Goal: Contribute content

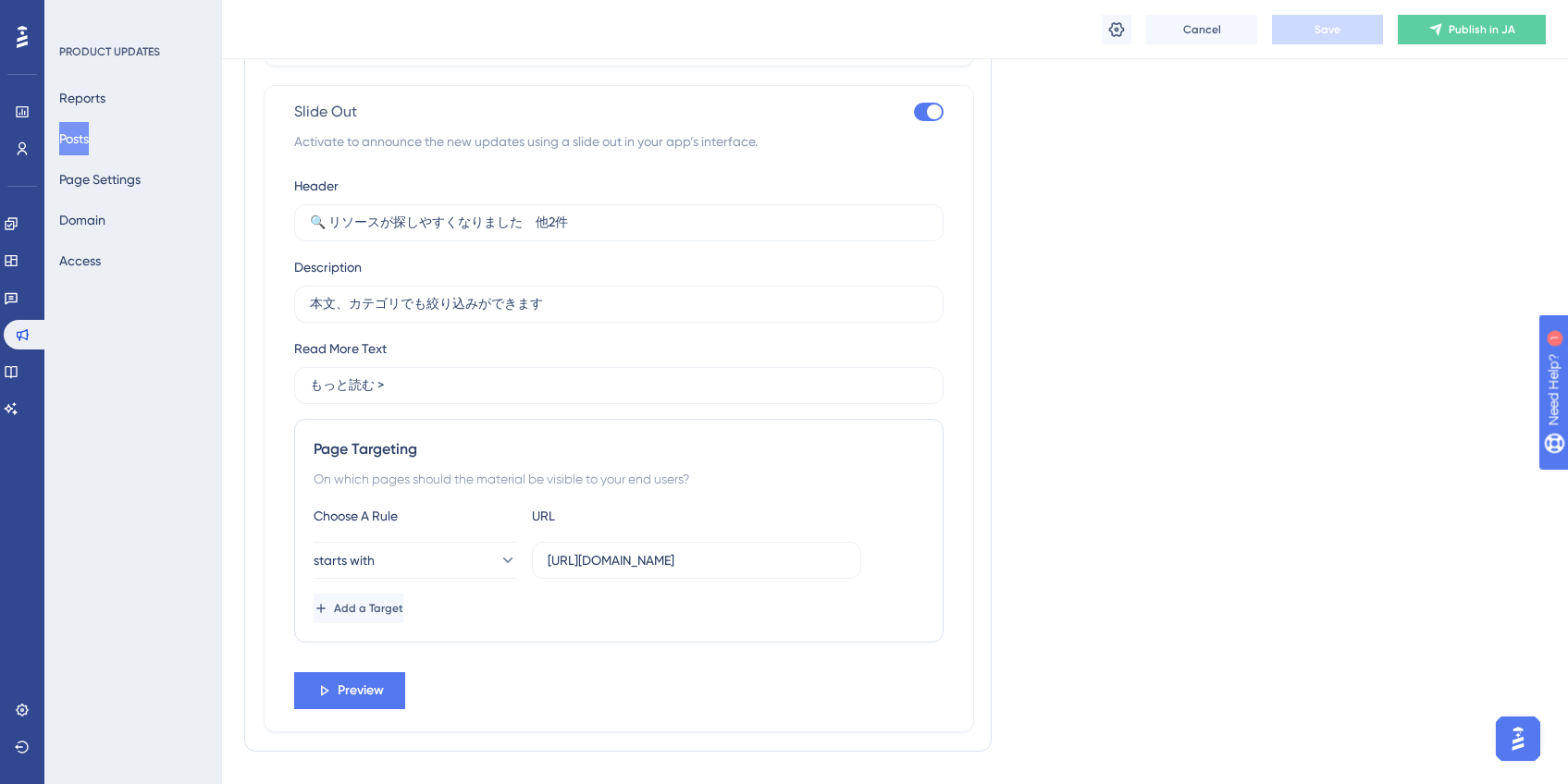
scroll to position [1185, 0]
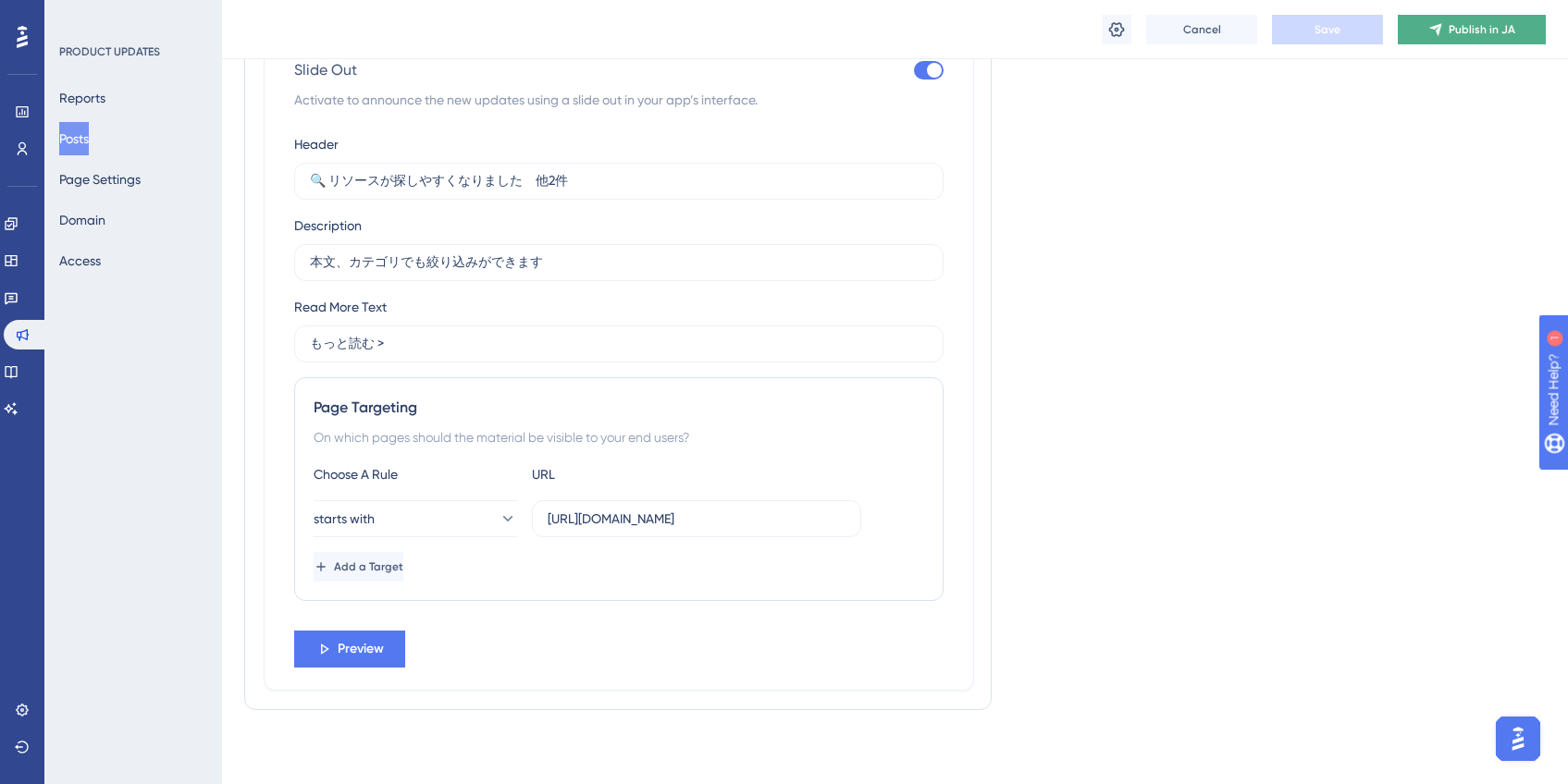
click at [1513, 44] on button "Publish in JA" at bounding box center [1471, 30] width 148 height 30
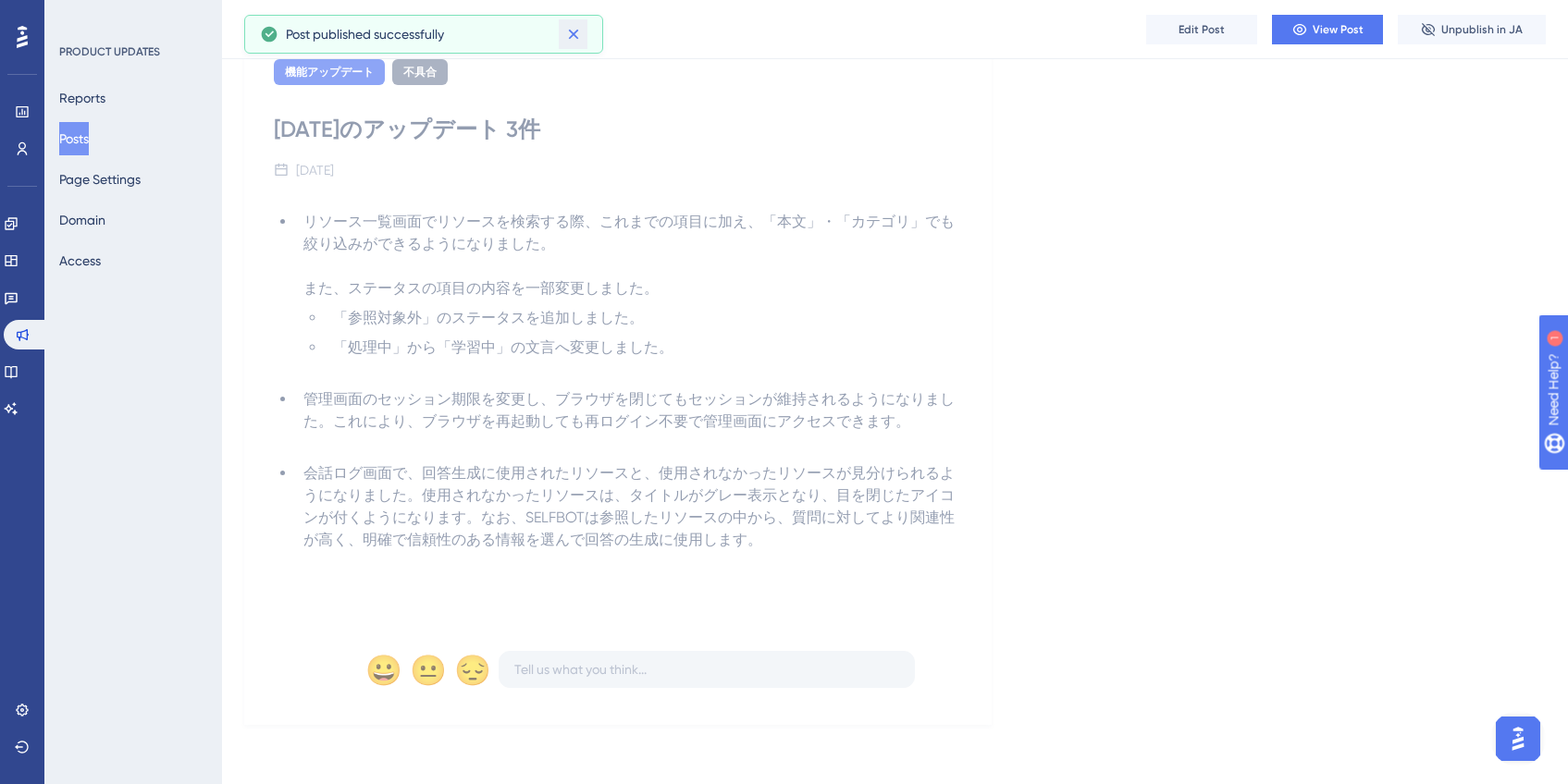
click at [578, 39] on icon at bounding box center [573, 34] width 19 height 19
click at [85, 139] on button "Posts" at bounding box center [74, 139] width 30 height 34
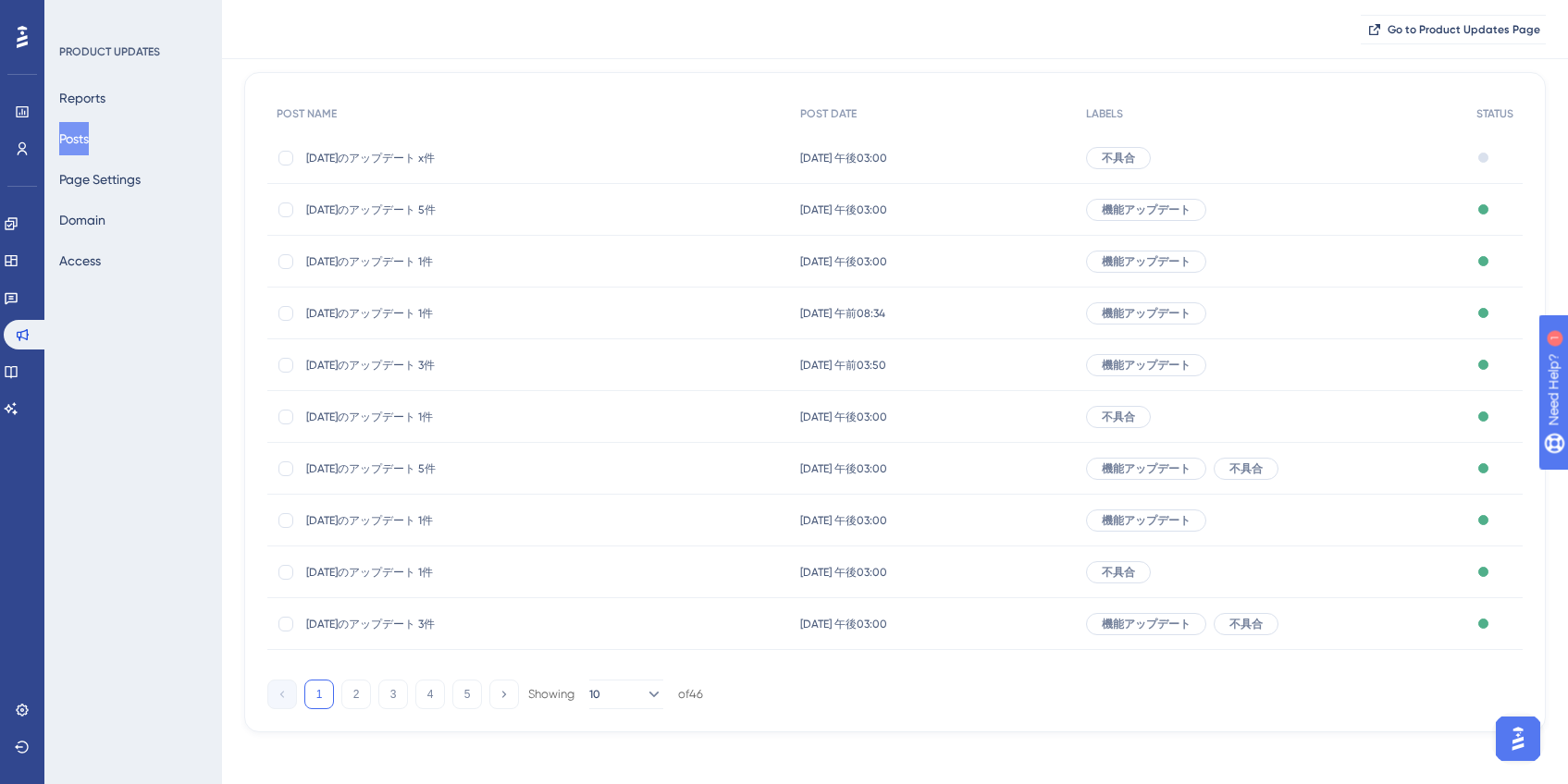
scroll to position [158, 0]
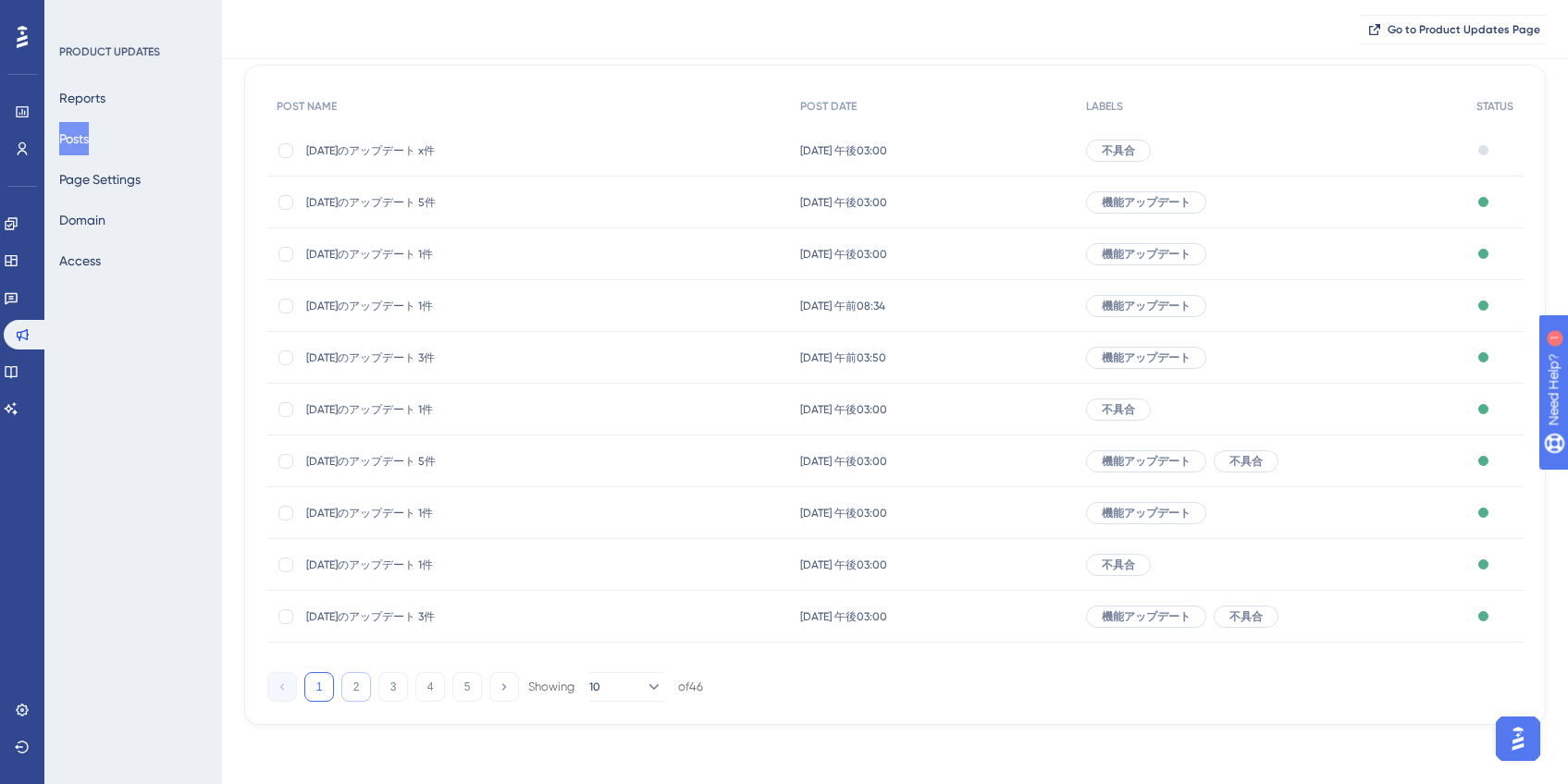
click at [358, 691] on button "2" at bounding box center [356, 687] width 30 height 30
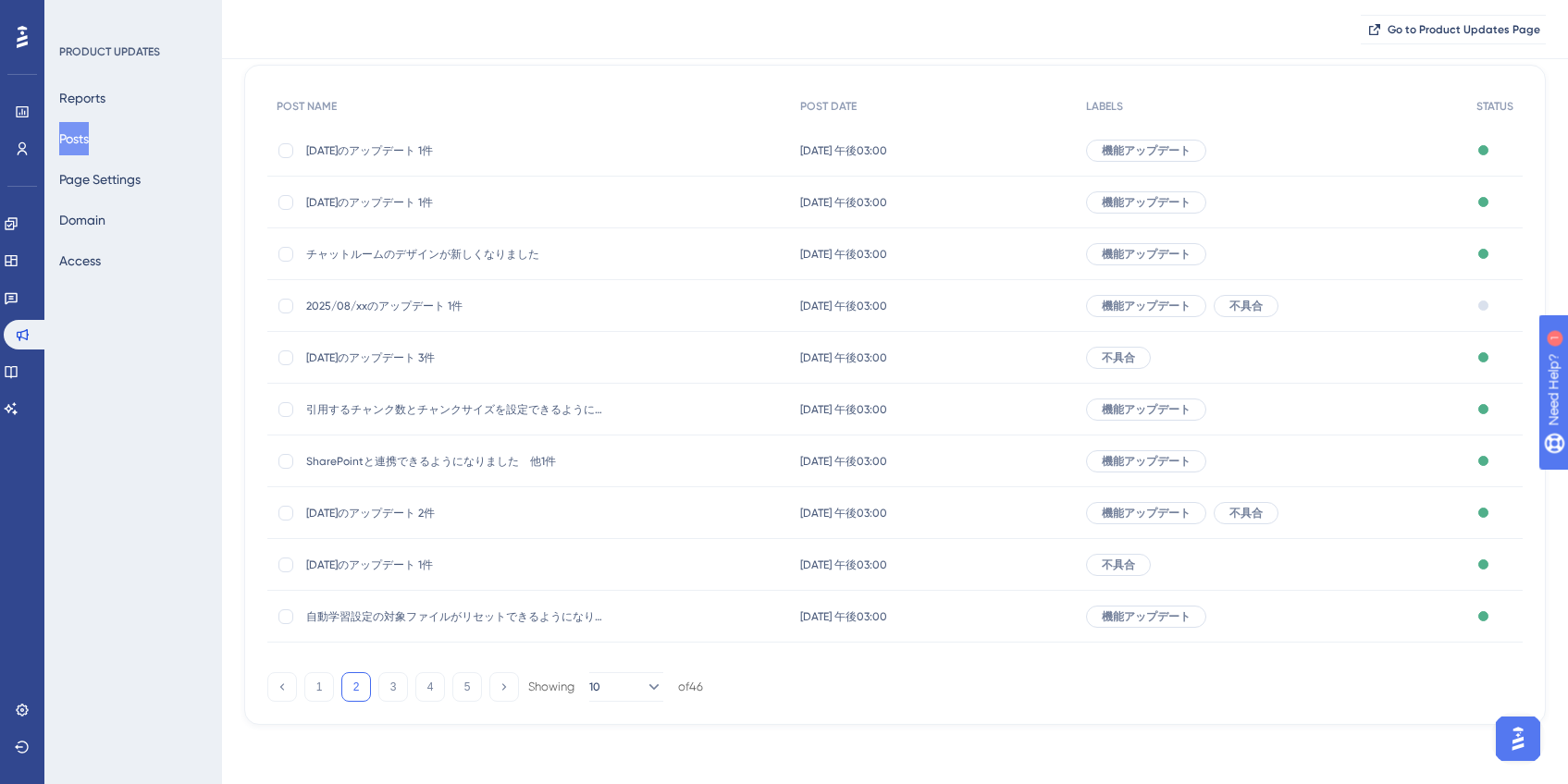
click at [428, 303] on span "2025/08/xxのアップデート 1件" at bounding box center [454, 305] width 296 height 15
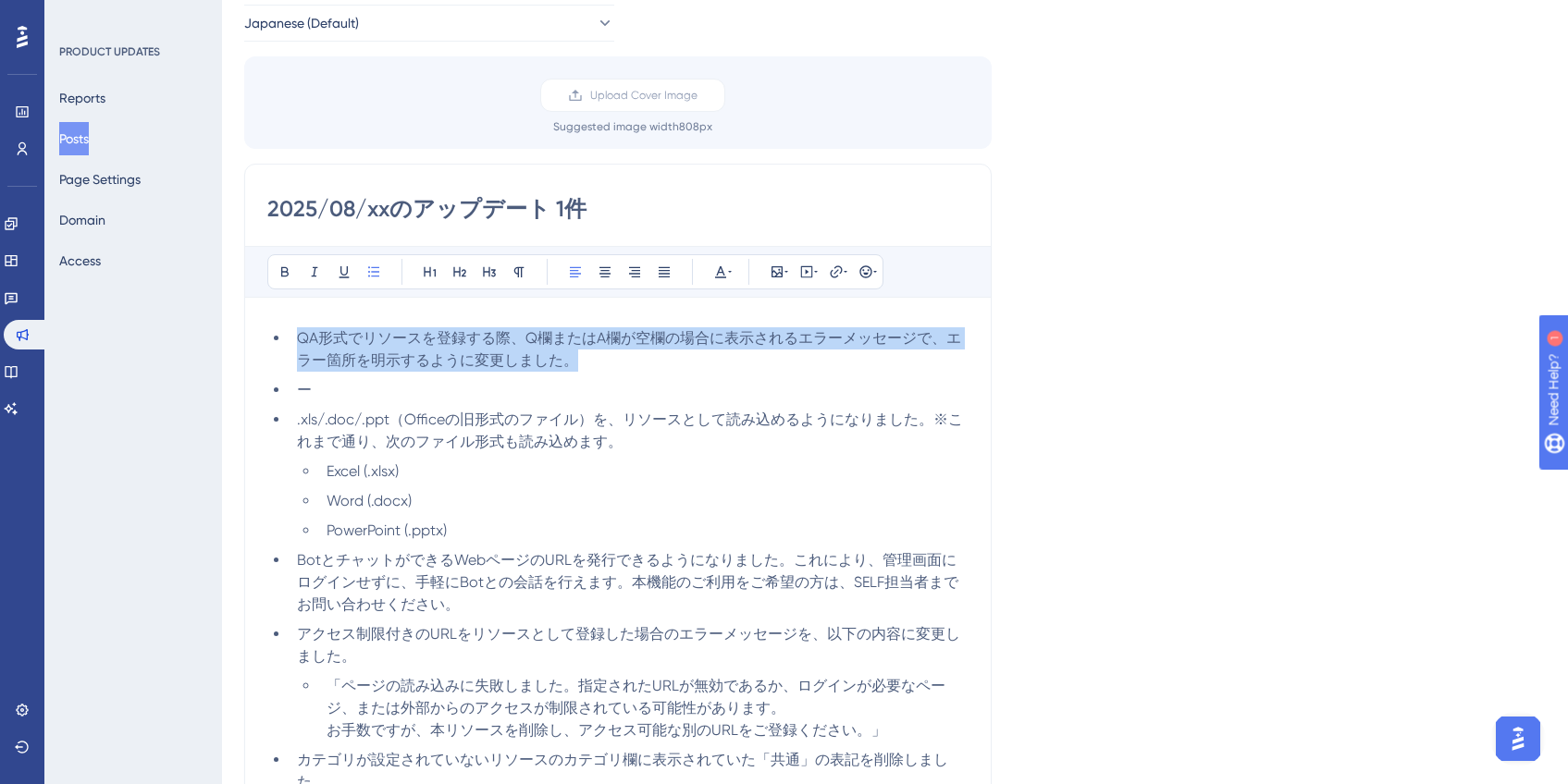
drag, startPoint x: 582, startPoint y: 363, endPoint x: 298, endPoint y: 332, distance: 285.7
click at [298, 332] on li "QA形式でリソースを登録する際、Q欄またはA欄が空欄の場合に表示されるエラーメッセージで、エラー箇所を明示するように変更しました。" at bounding box center [628, 349] width 679 height 45
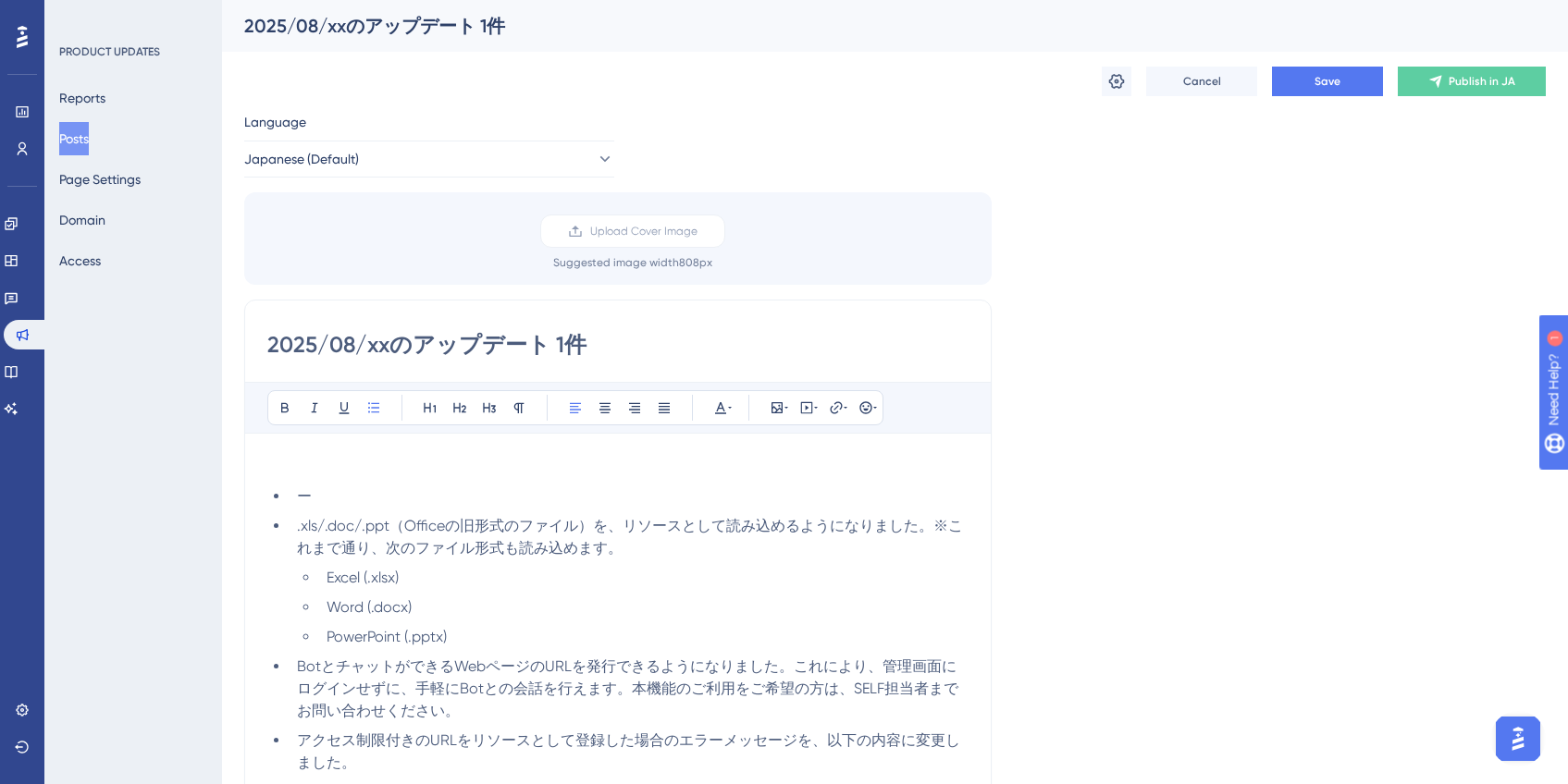
scroll to position [0, 0]
click at [1346, 90] on button "Save" at bounding box center [1327, 81] width 111 height 30
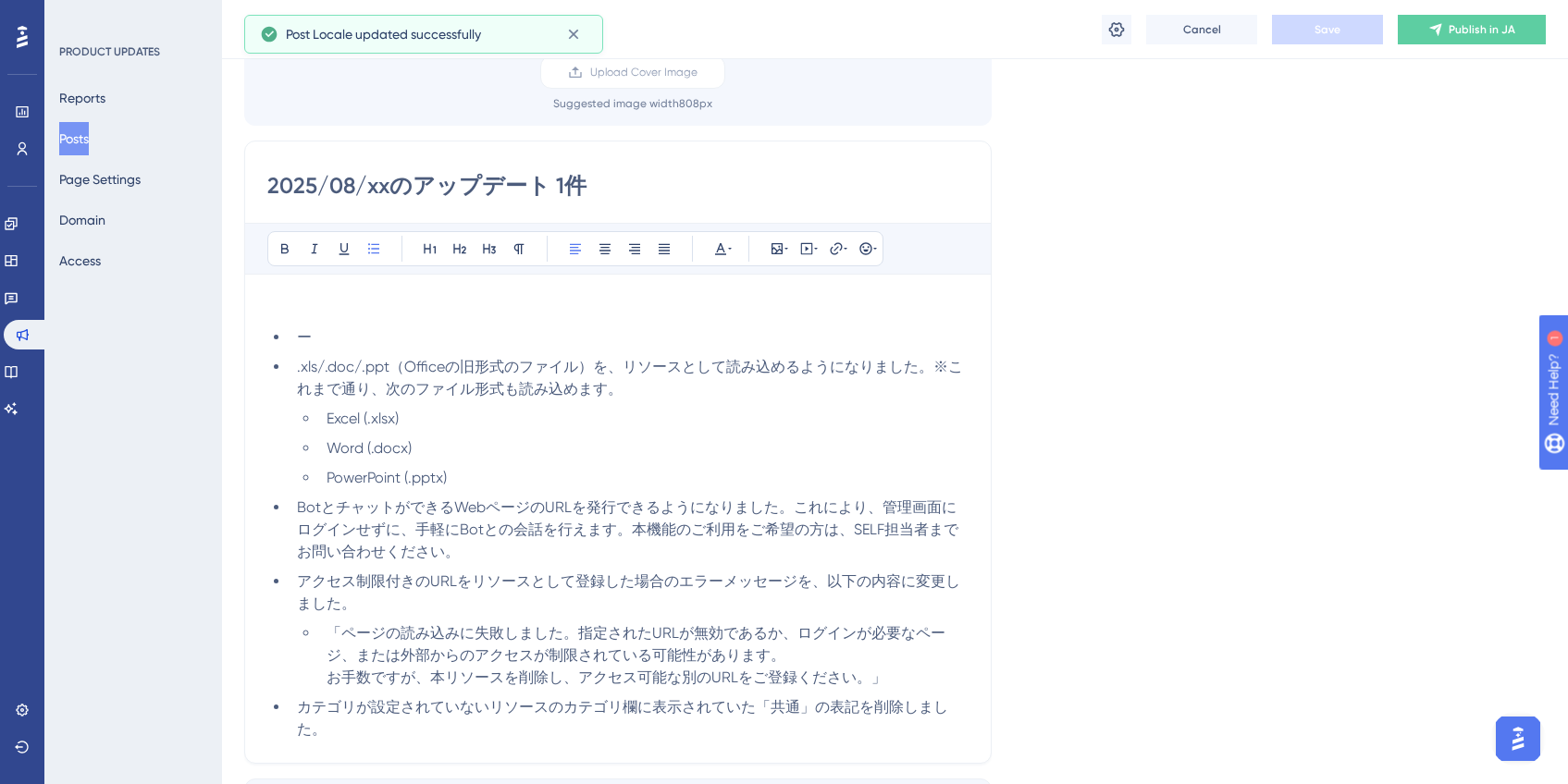
scroll to position [178, 0]
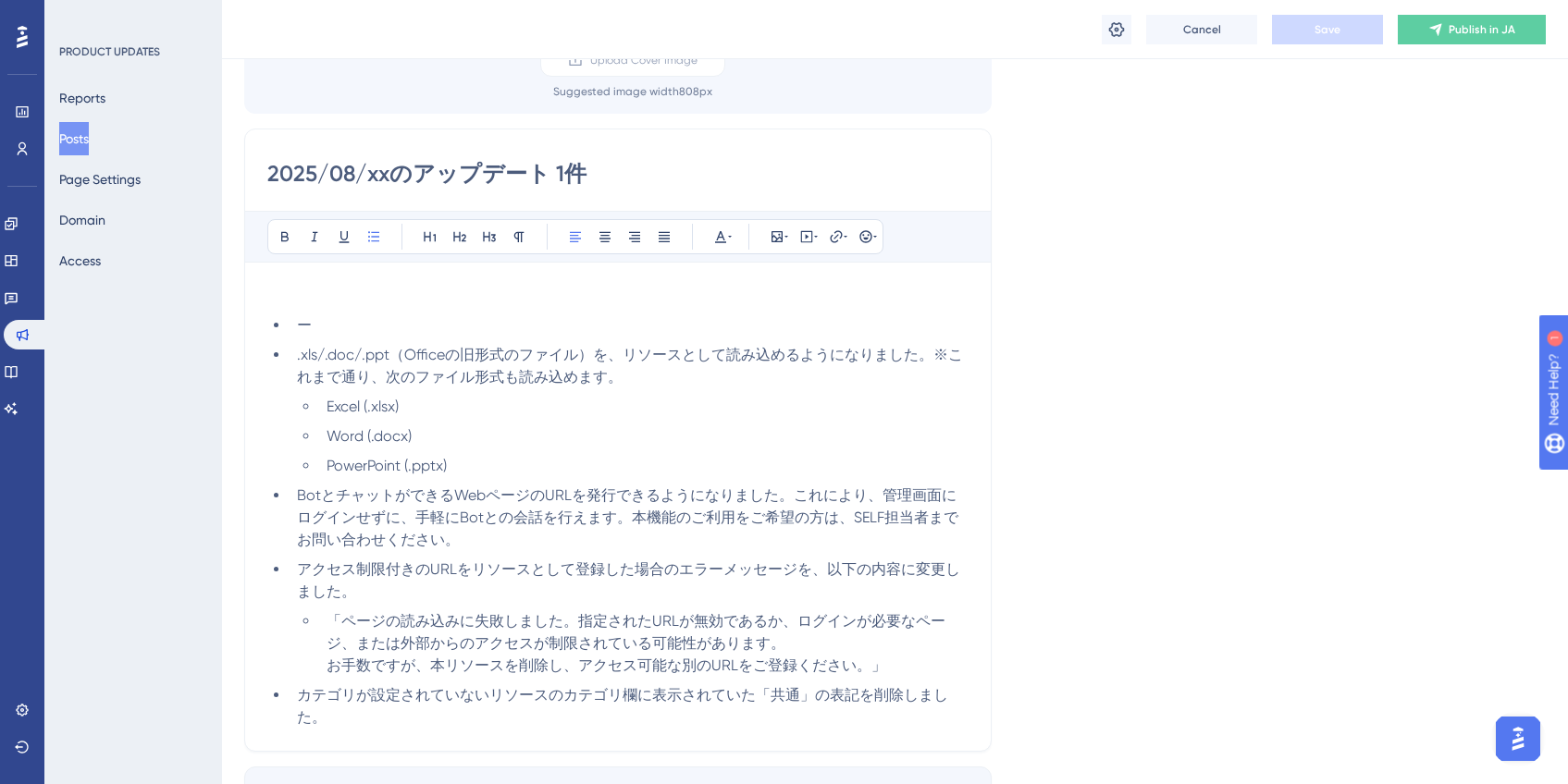
click at [89, 142] on button "Posts" at bounding box center [74, 139] width 30 height 34
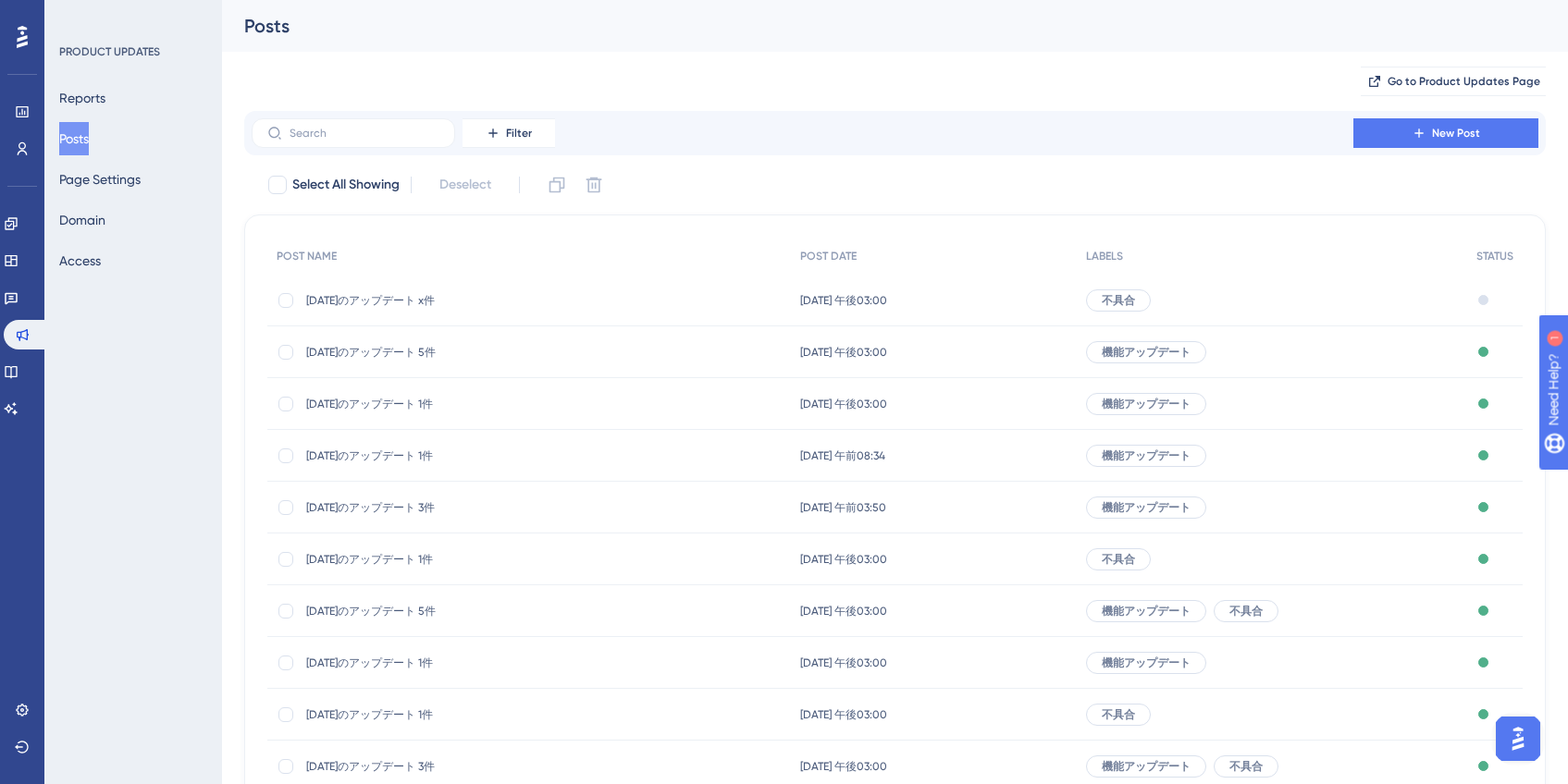
click at [392, 353] on span "[DATE]のアップデート 5件" at bounding box center [454, 352] width 296 height 15
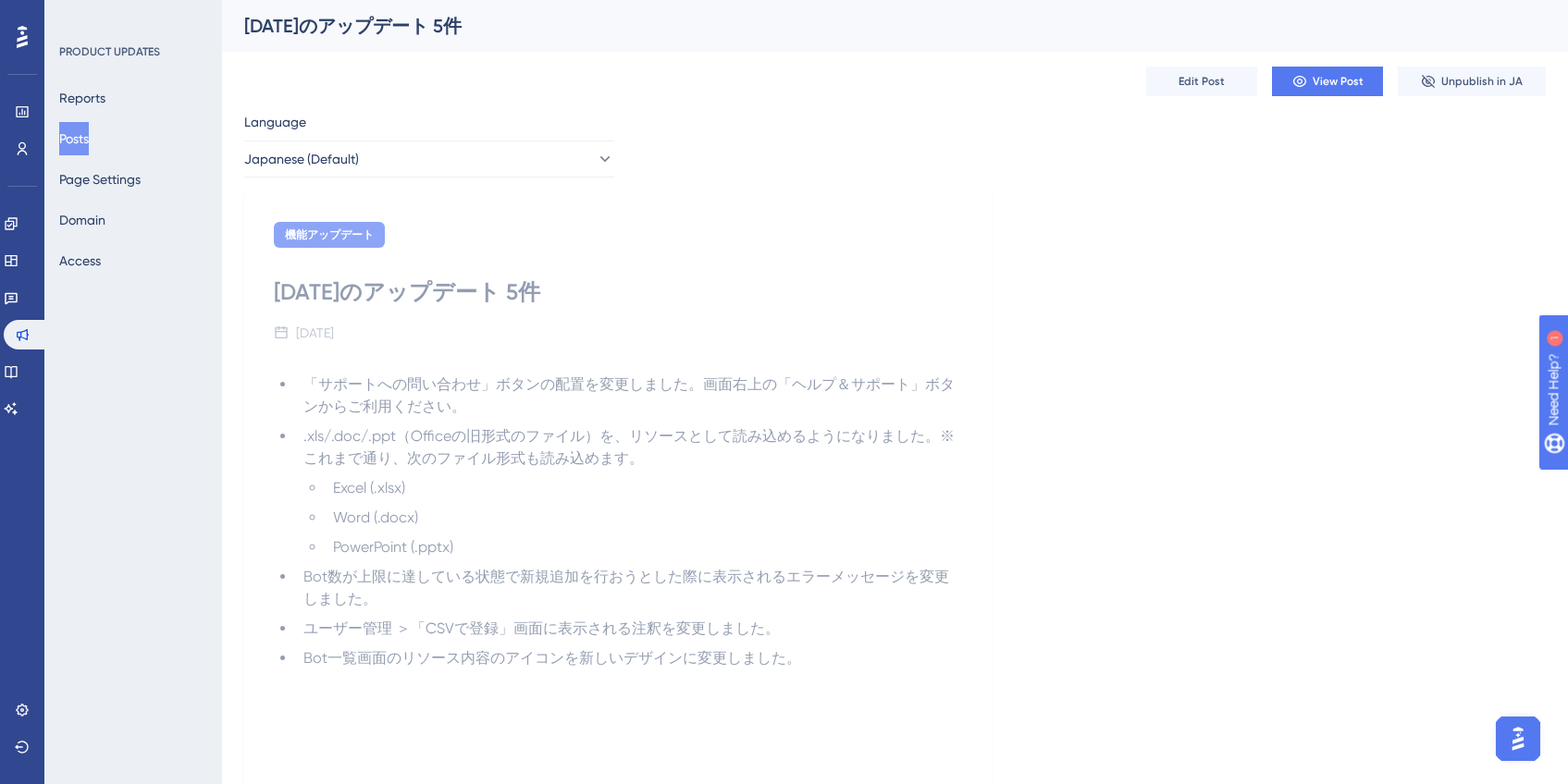
click at [89, 139] on button "Posts" at bounding box center [74, 139] width 30 height 34
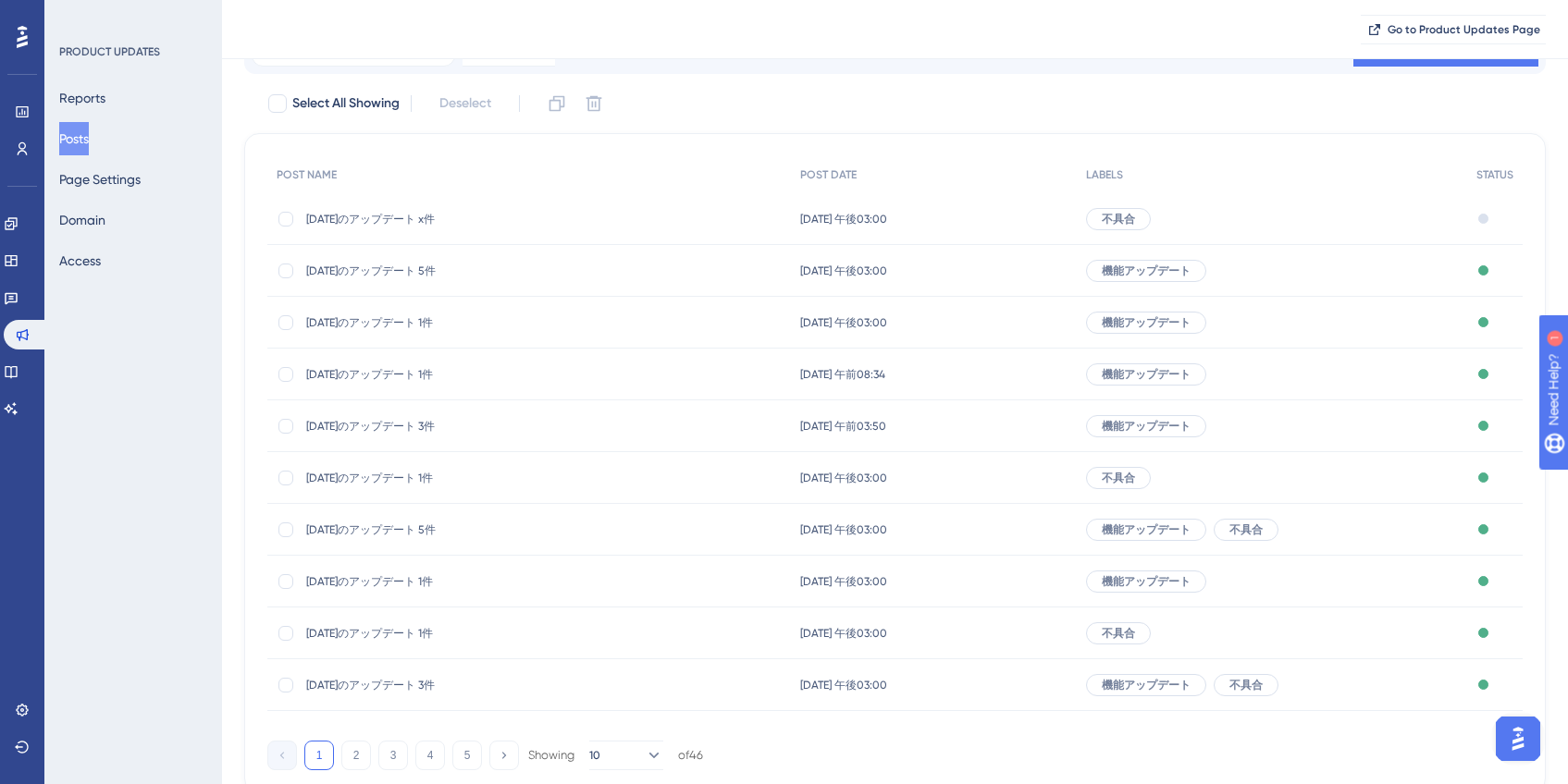
scroll to position [150, 0]
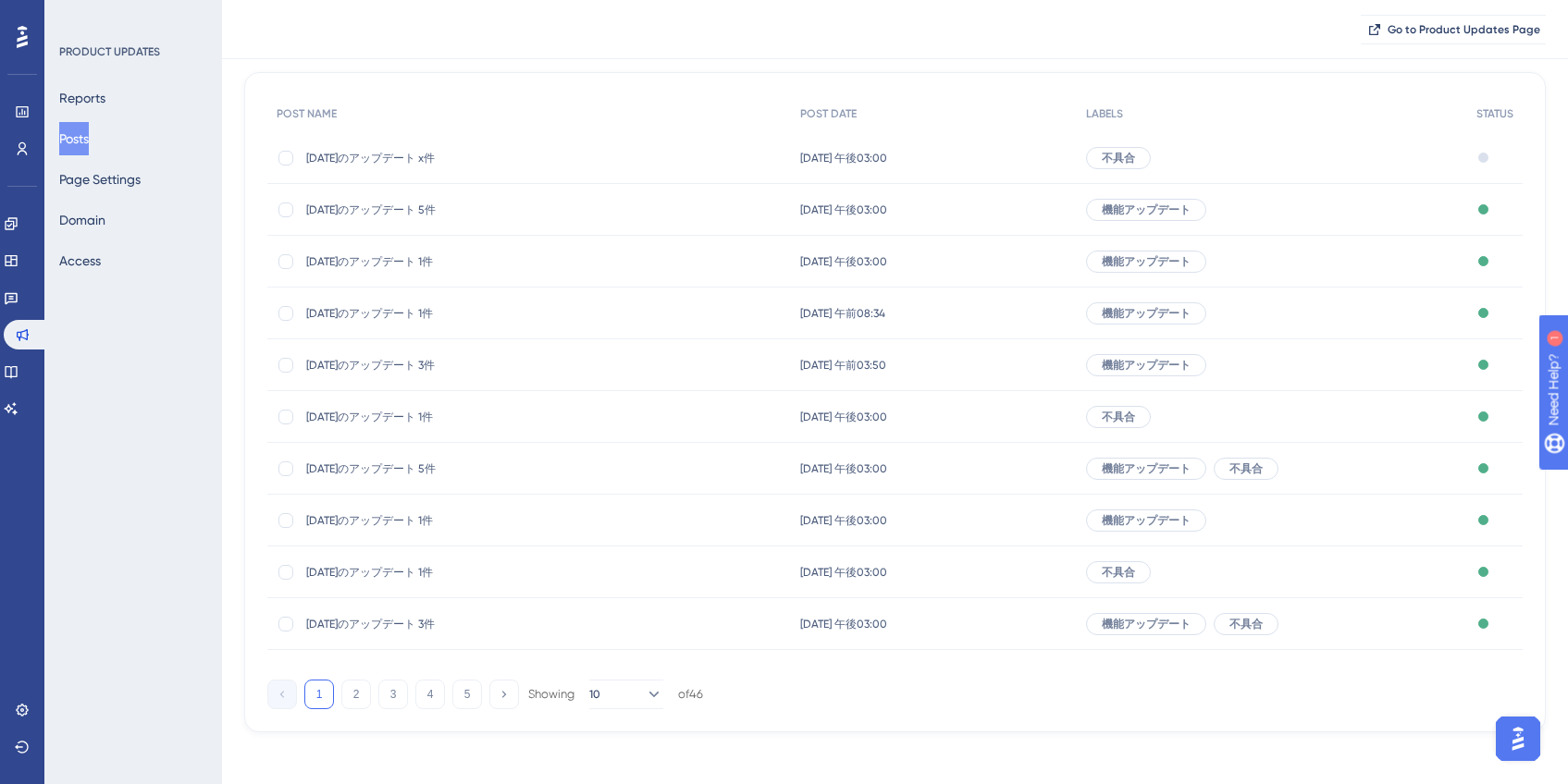
click at [455, 618] on span "[DATE]のアップデート 3件" at bounding box center [454, 623] width 296 height 15
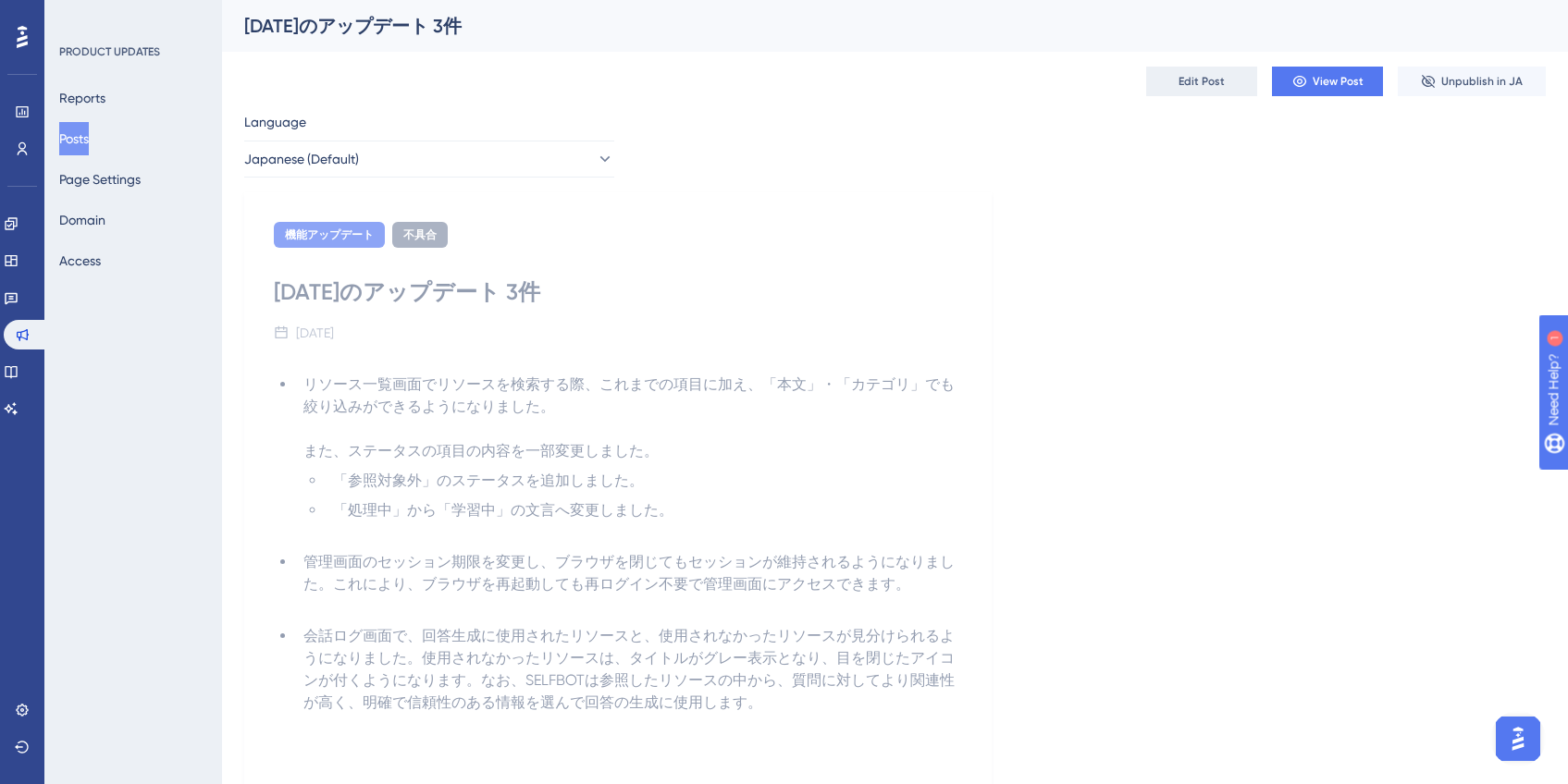
click at [1190, 85] on span "Edit Post" at bounding box center [1201, 81] width 47 height 15
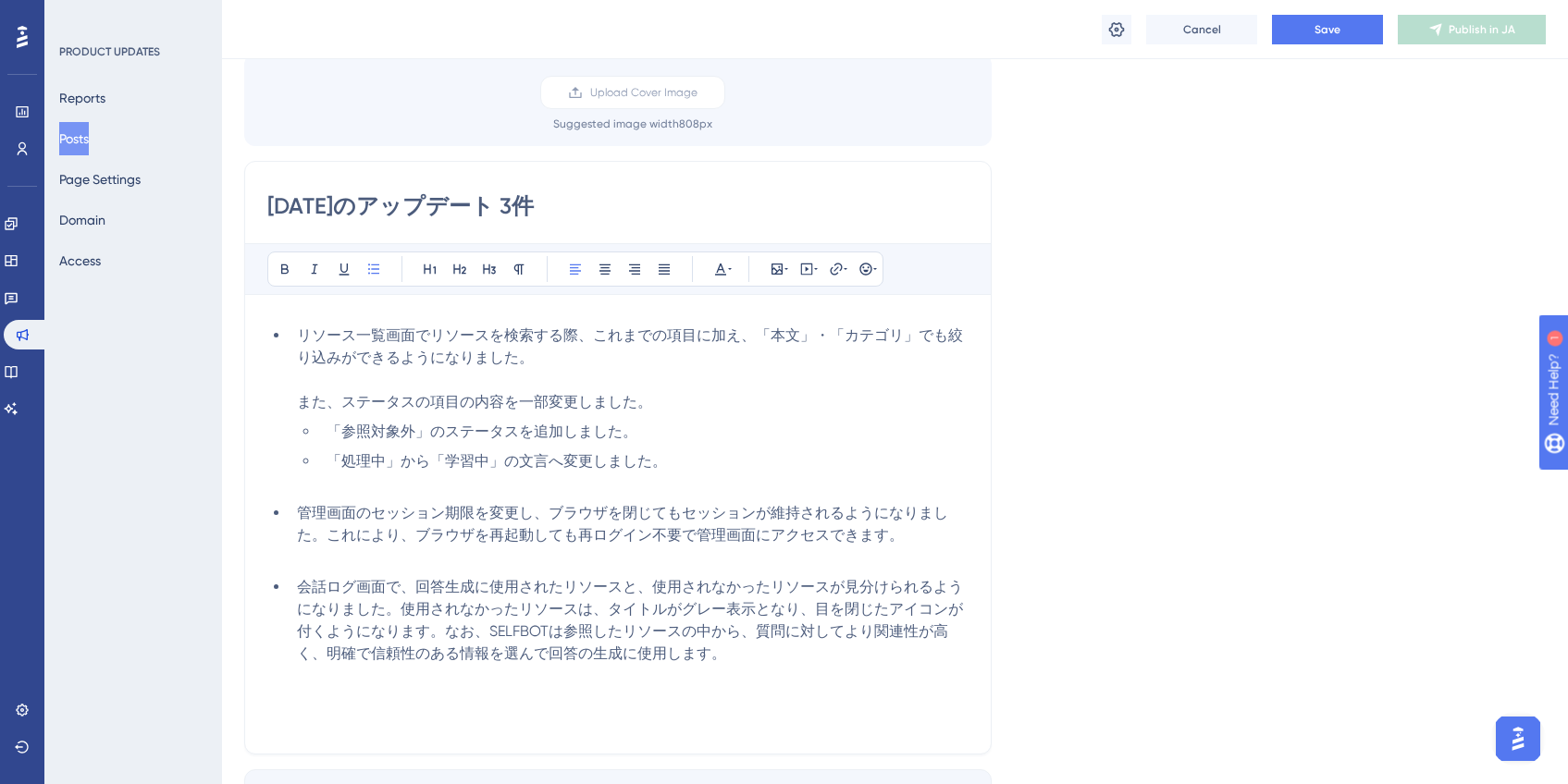
scroll to position [183, 0]
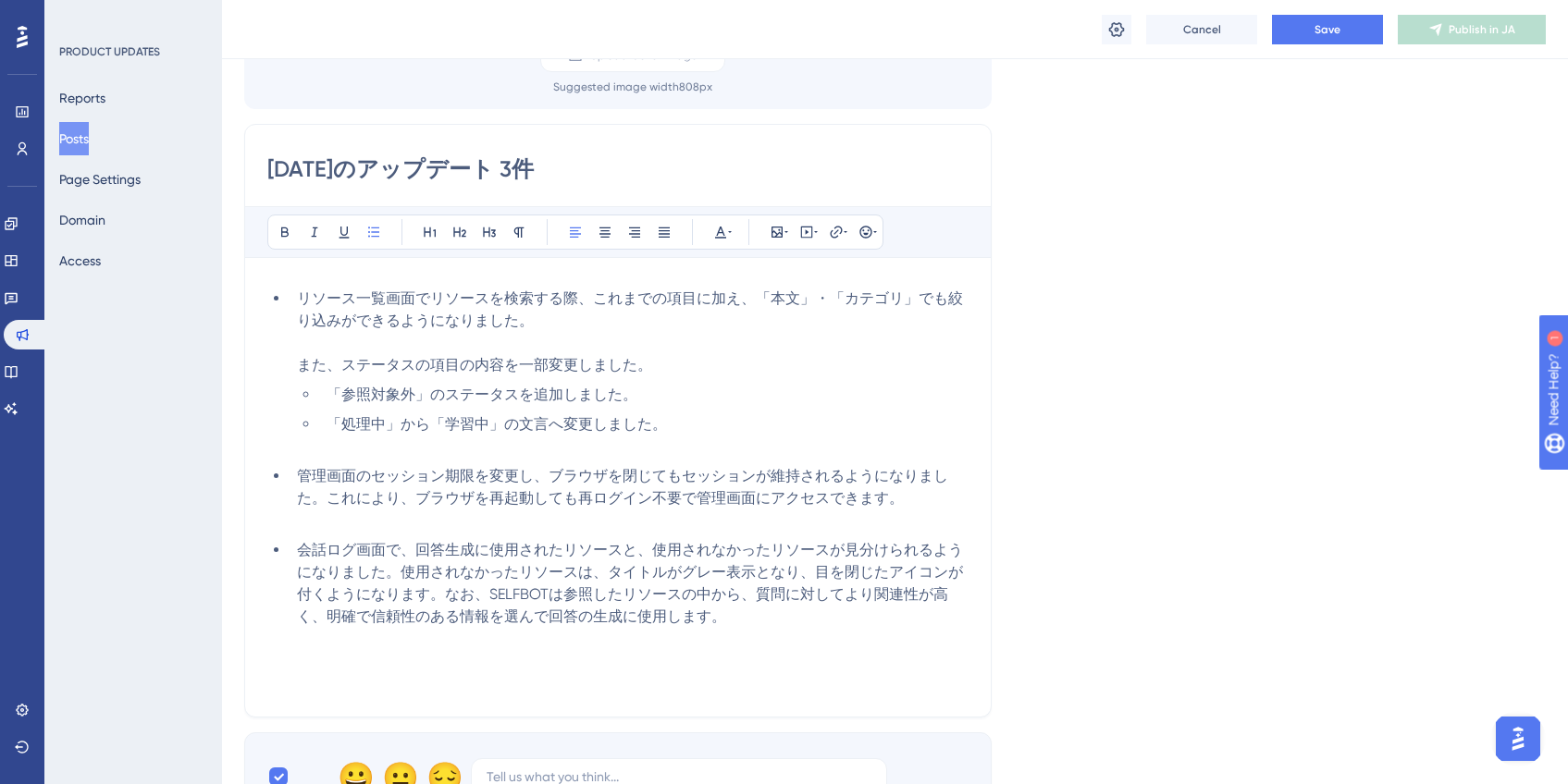
click at [793, 623] on li "会話ログ画面で、回答生成に使用されたリソースと、使用されなかったリソースが見分けられるようになりました。使用されなかったリソースは、タイトルがグレー表示となり…" at bounding box center [628, 584] width 679 height 89
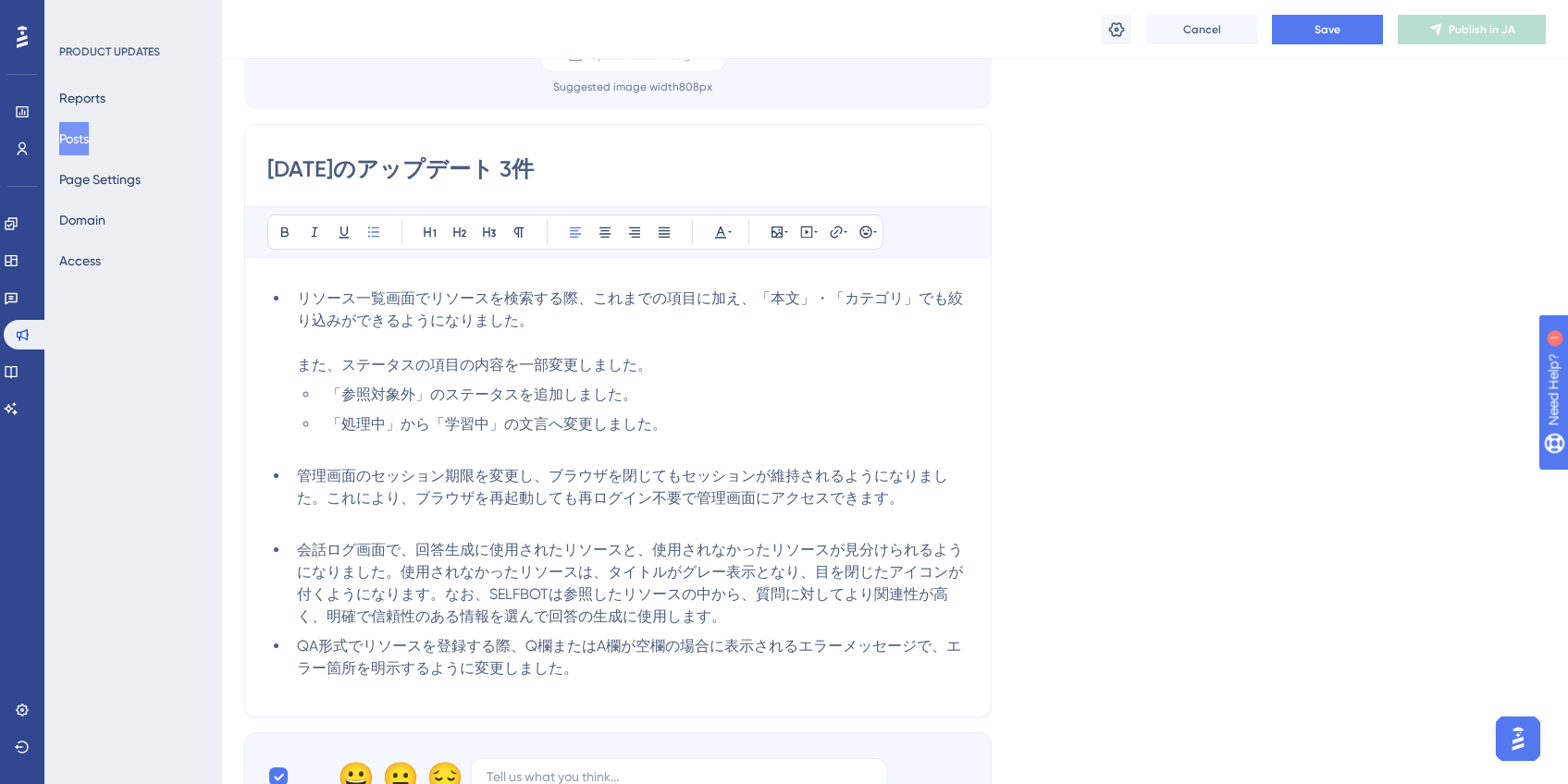
click at [870, 626] on li "会話ログ画面で、回答生成に使用されたリソースと、使用されなかったリソースが見分けられるようになりました。使用されなかったリソースは、タイトルがグレー表示となり…" at bounding box center [628, 584] width 679 height 89
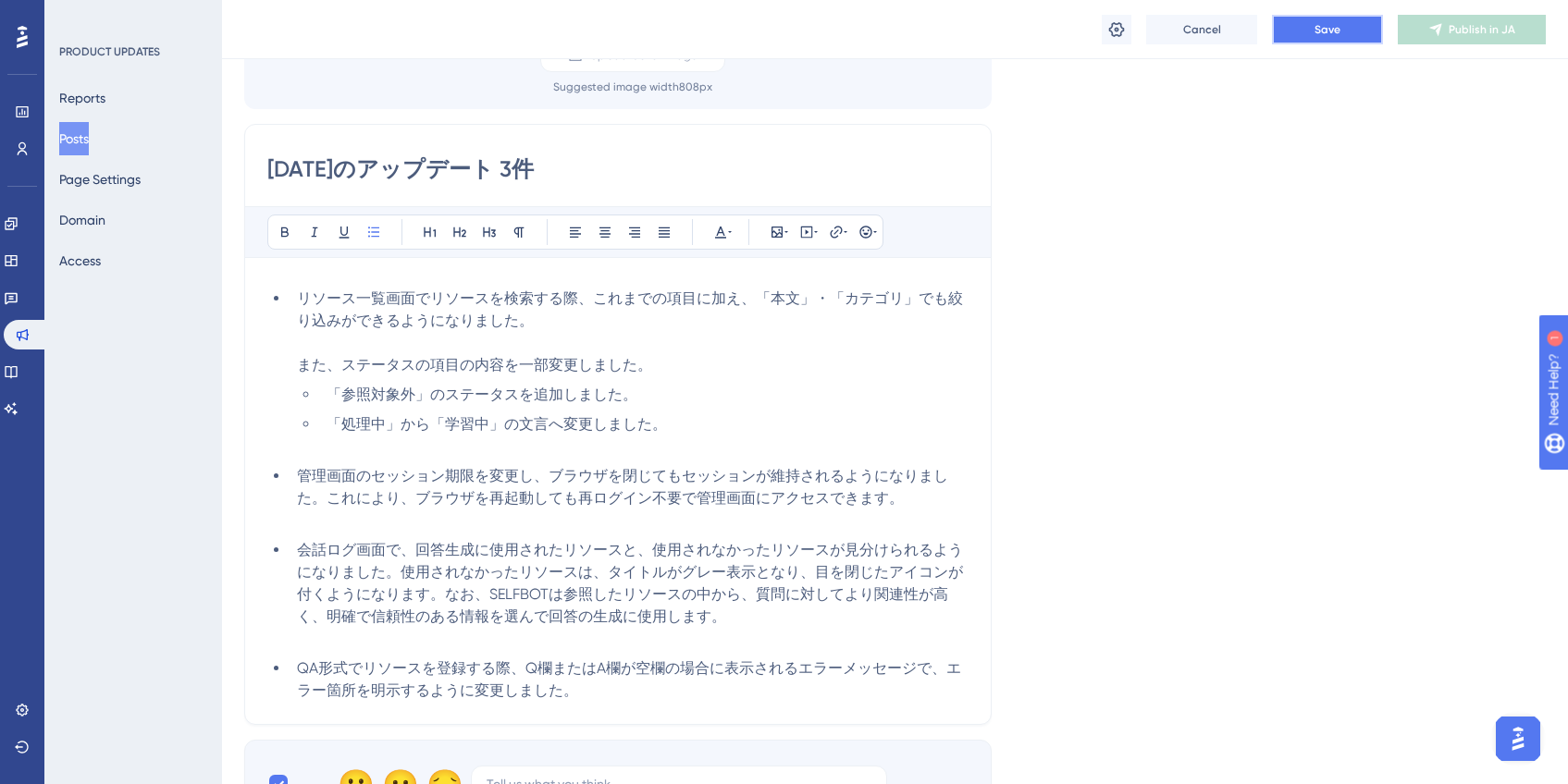
click at [1317, 33] on span "Save" at bounding box center [1327, 29] width 26 height 15
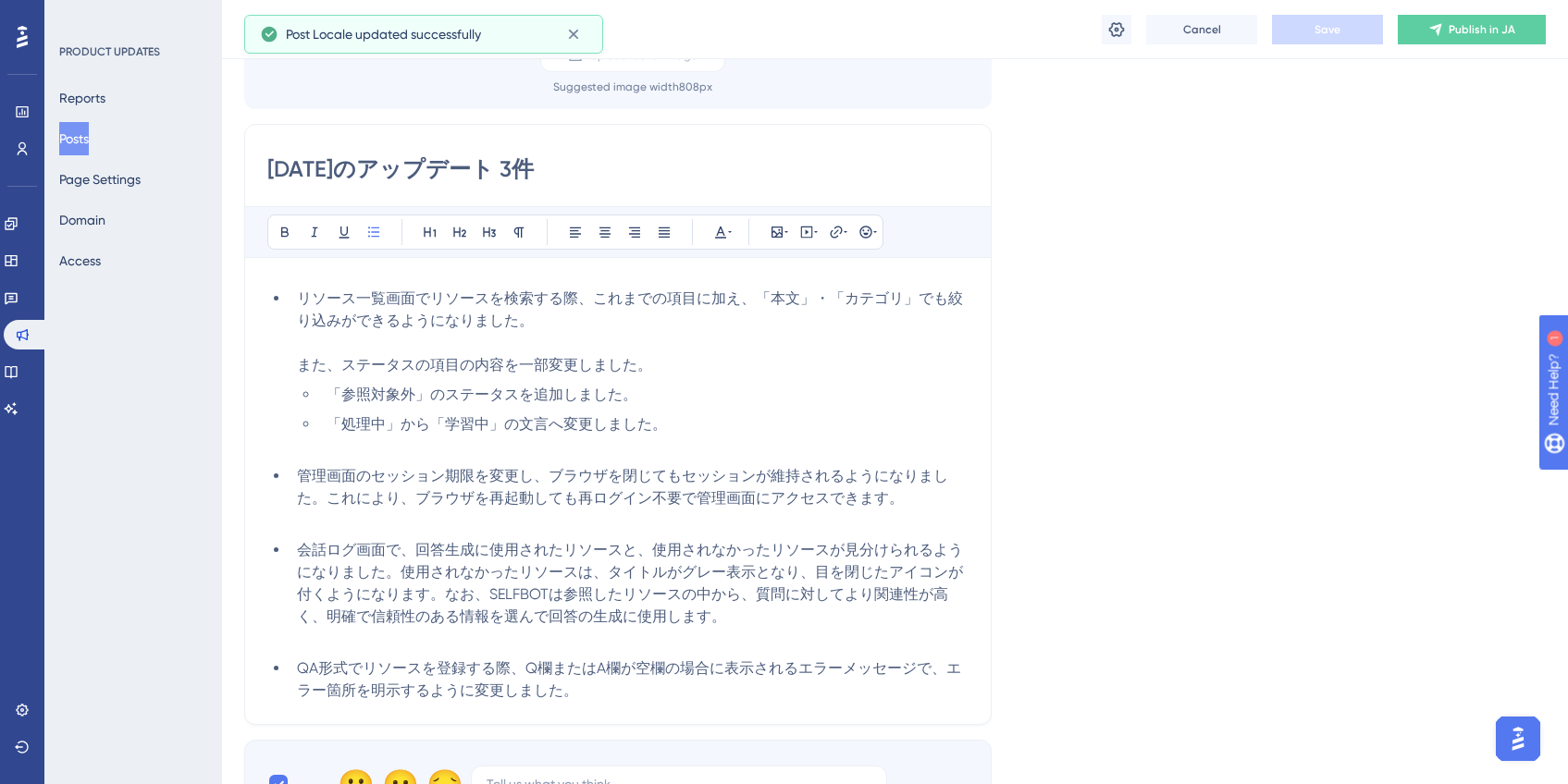
click at [566, 171] on input "[DATE]のアップデート 3件" at bounding box center [617, 169] width 701 height 30
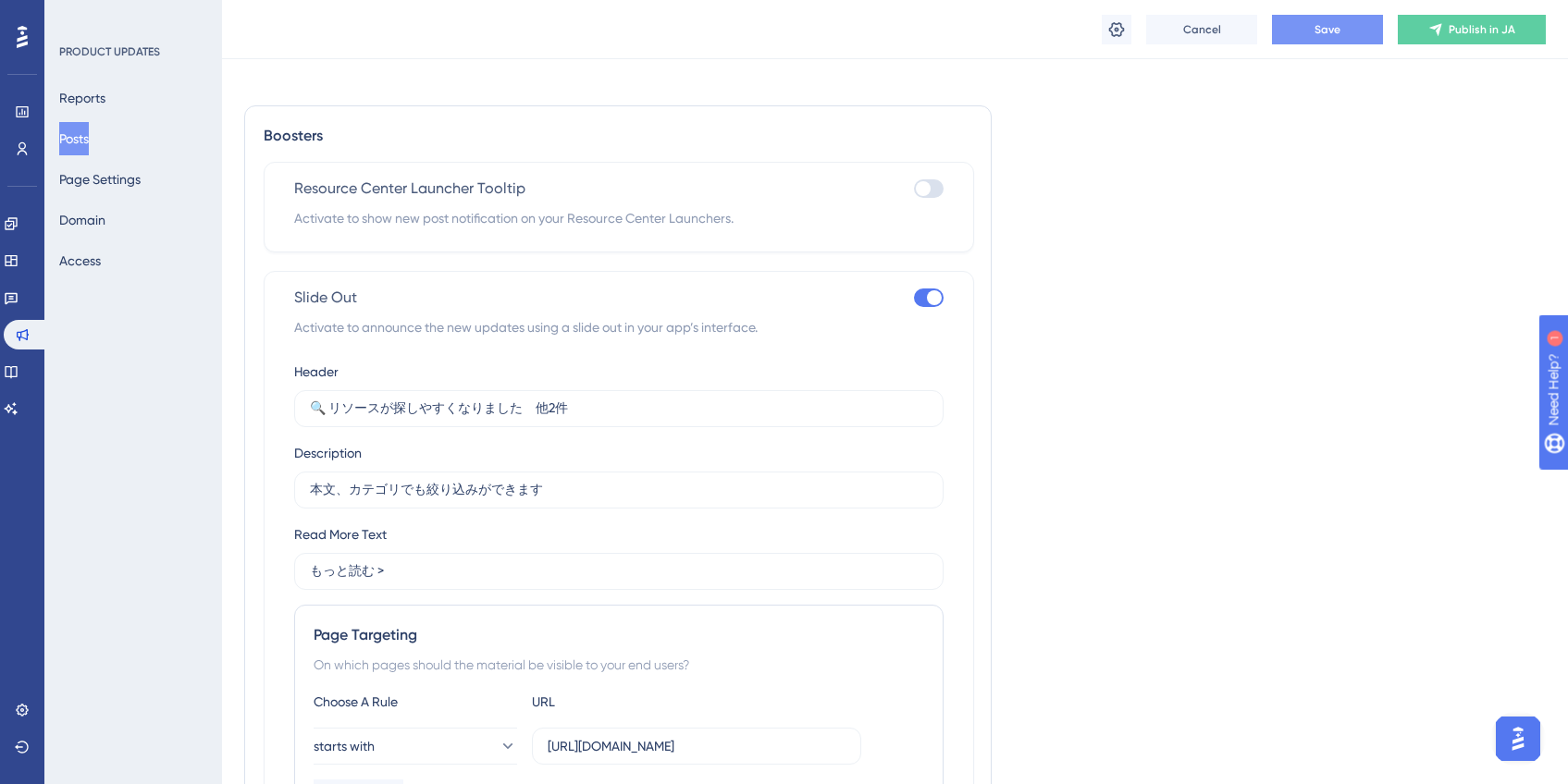
scroll to position [969, 0]
type input "[DATE]のアップデート 4件"
click at [549, 407] on input "🔍 リソースが探しやすくなりました　他2件" at bounding box center [618, 404] width 617 height 21
type input "🔍 リソースが探しやすくなりました　他3件"
click at [1201, 426] on div "Language Japanese (Default) Upload Cover Image Suggested image width 808 px [DA…" at bounding box center [894, 49] width 1301 height 1800
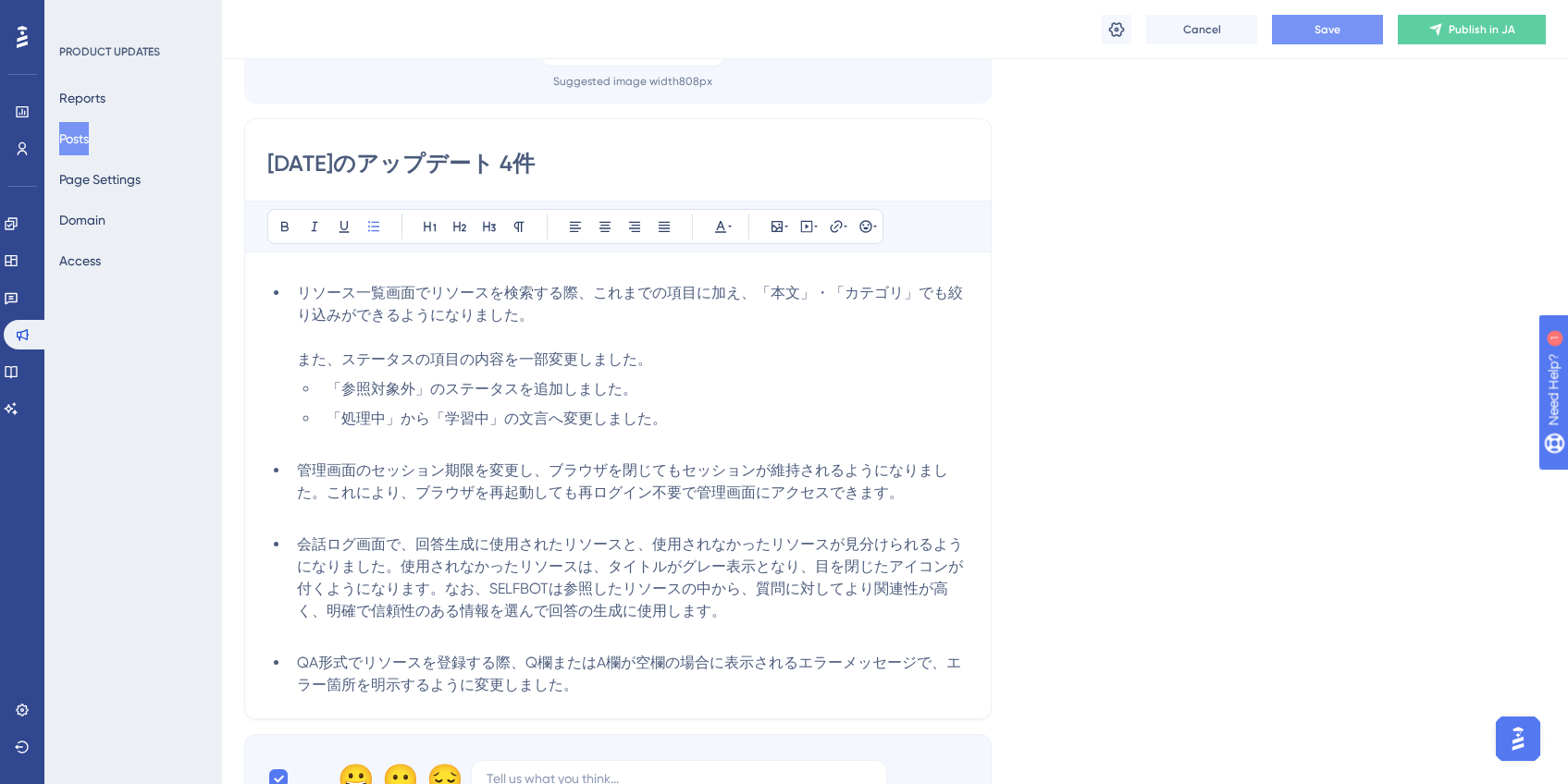
scroll to position [0, 0]
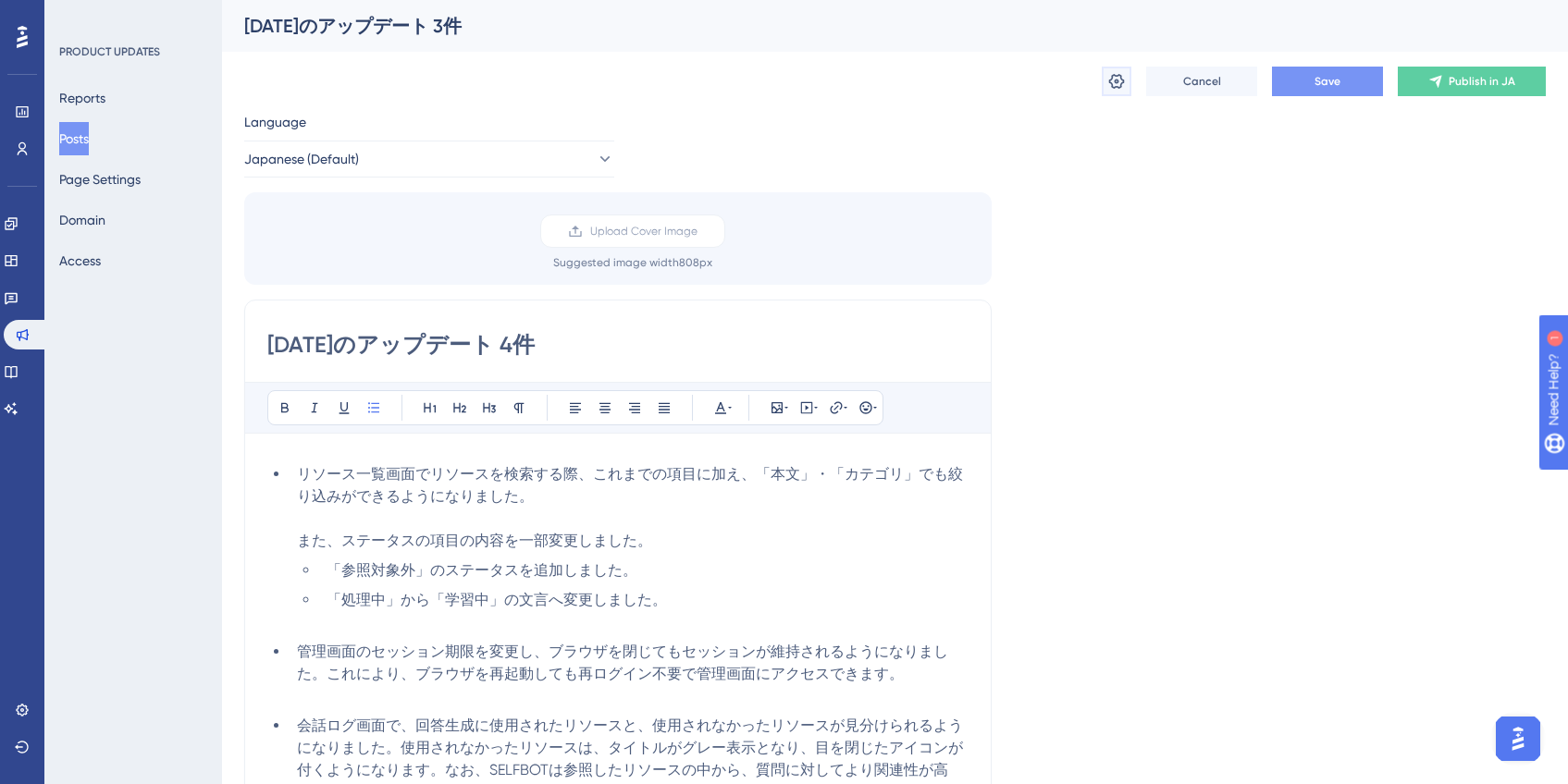
click at [1115, 76] on icon at bounding box center [1116, 81] width 19 height 19
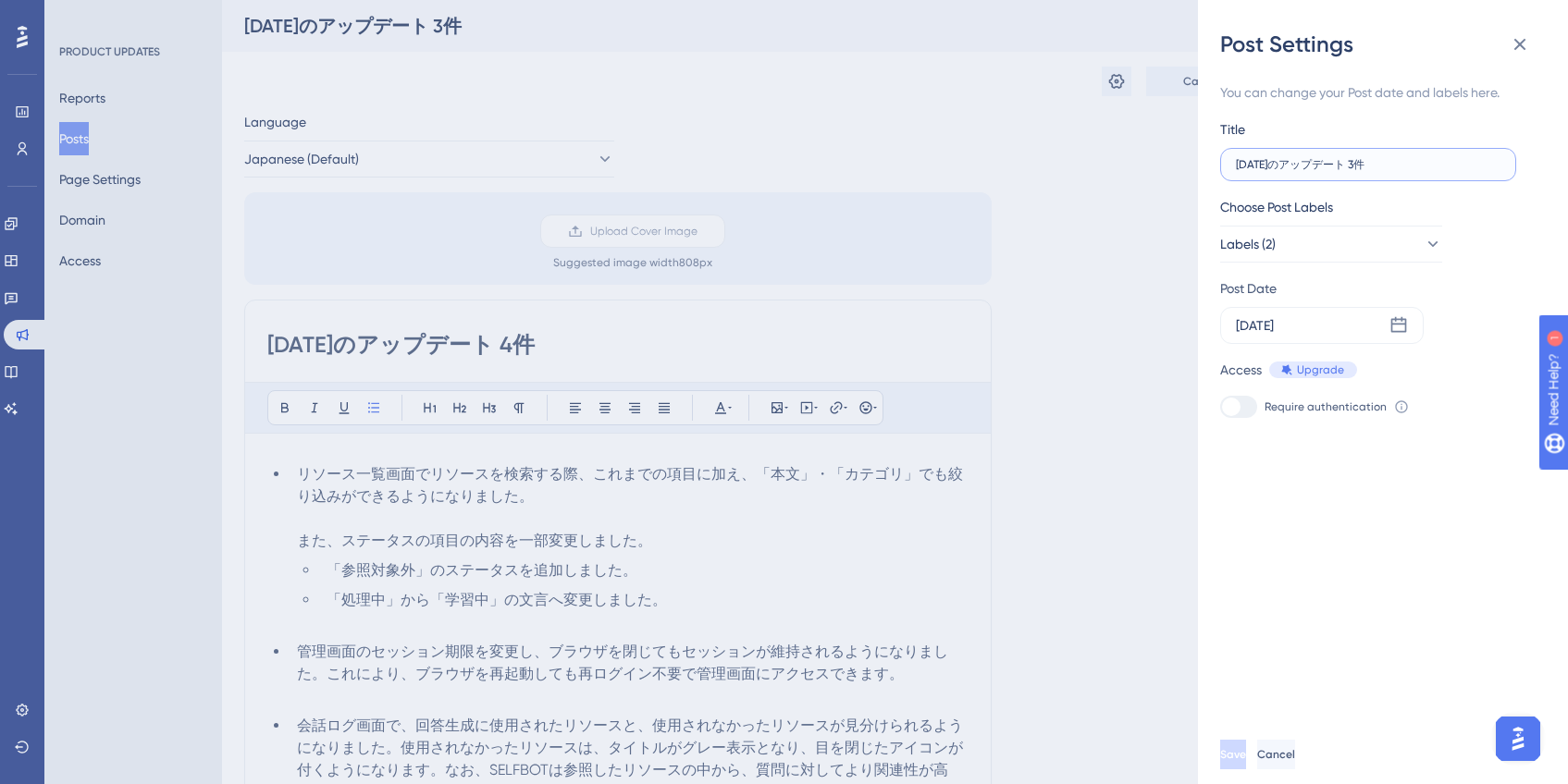
click at [1387, 163] on input "[DATE]のアップデート 3件" at bounding box center [1368, 165] width 265 height 13
type input "[DATE]のアップデート 4件"
click at [1430, 518] on div "You can change your Post date and labels here. Title [DATE]のアップデート 4件 Choose Po…" at bounding box center [1390, 392] width 340 height 666
click at [1250, 755] on button "Save" at bounding box center [1235, 755] width 30 height 30
click at [1518, 39] on icon at bounding box center [1519, 45] width 22 height 22
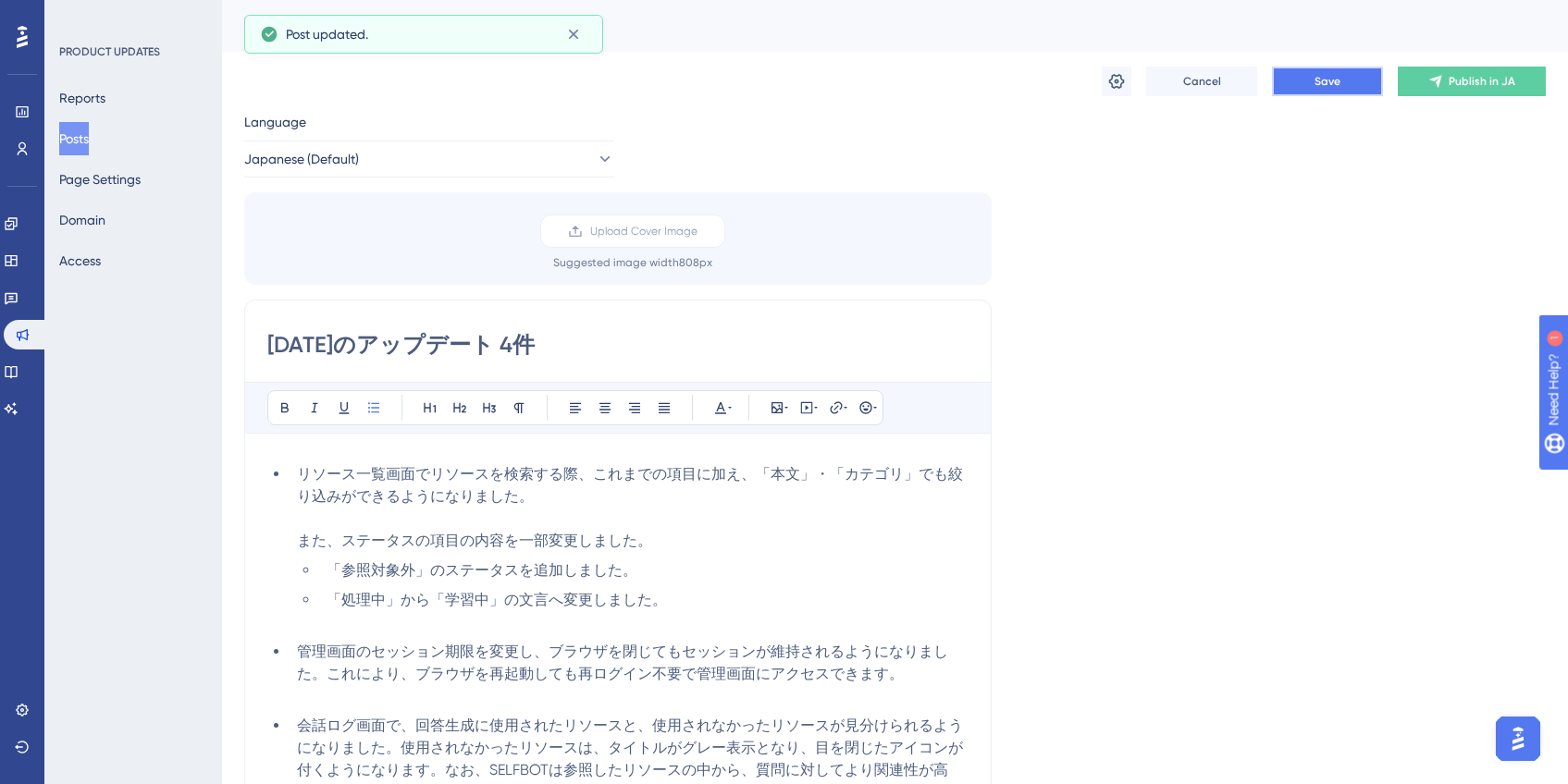
click at [1354, 88] on button "Save" at bounding box center [1327, 81] width 111 height 30
